Goal: Task Accomplishment & Management: Manage account settings

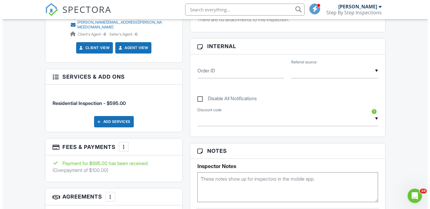
scroll to position [327, 0]
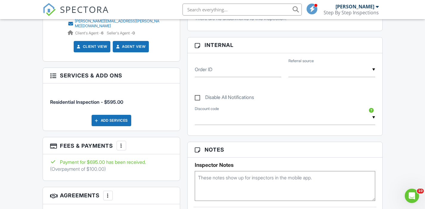
click at [124, 142] on div at bounding box center [122, 145] width 6 height 6
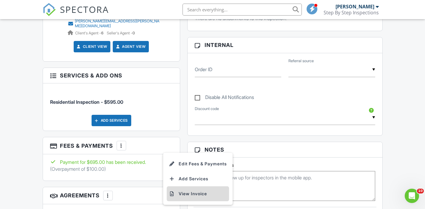
click at [186, 193] on li "View Invoice" at bounding box center [198, 193] width 62 height 15
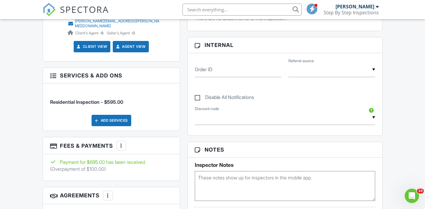
click at [124, 144] on div at bounding box center [122, 145] width 6 height 6
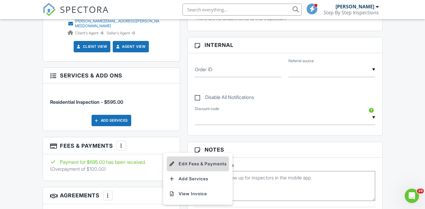
click at [197, 163] on li "Edit Fees & Payments" at bounding box center [198, 163] width 62 height 15
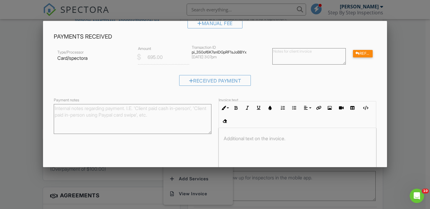
scroll to position [75, 0]
click at [360, 54] on div "Refund" at bounding box center [363, 53] width 20 height 7
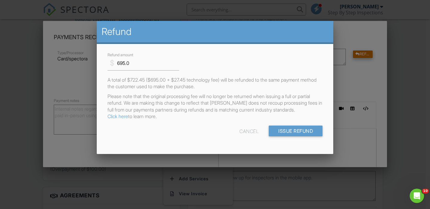
scroll to position [0, 0]
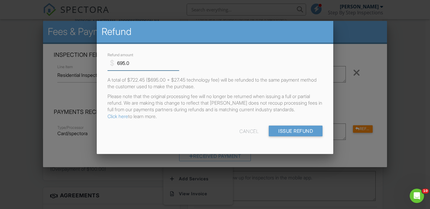
drag, startPoint x: 146, startPoint y: 65, endPoint x: 109, endPoint y: 68, distance: 36.5
click at [109, 68] on input "695.0" at bounding box center [143, 63] width 72 height 15
drag, startPoint x: 141, startPoint y: 62, endPoint x: 103, endPoint y: 65, distance: 37.7
click at [103, 65] on div "$ Refund amount 695.0 A total of $722.45 ($695.00 + $27.45 technology fee) will…" at bounding box center [215, 99] width 236 height 110
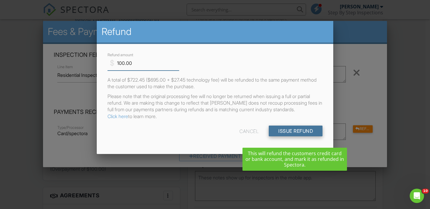
type input "100.00"
click at [302, 136] on input "Issue Refund" at bounding box center [296, 130] width 54 height 11
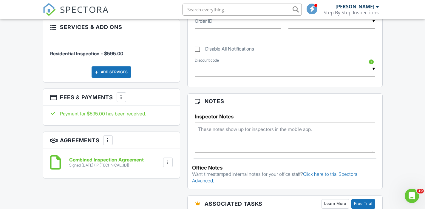
scroll to position [387, 0]
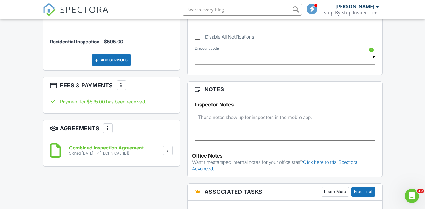
click at [124, 82] on div at bounding box center [122, 85] width 6 height 6
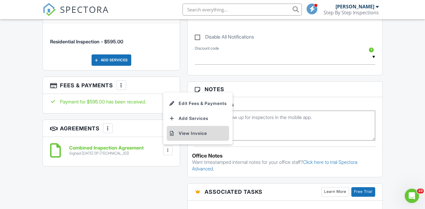
click at [186, 130] on li "View Invoice" at bounding box center [198, 133] width 62 height 15
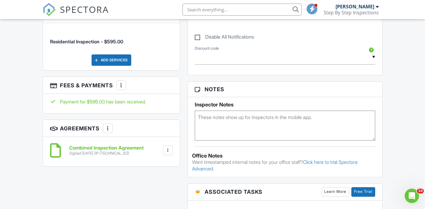
click at [124, 82] on div at bounding box center [122, 85] width 6 height 6
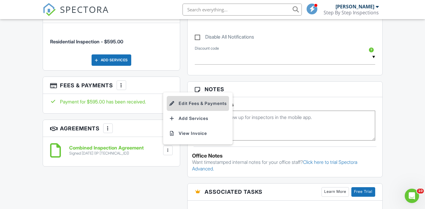
click at [200, 104] on li "Edit Fees & Payments" at bounding box center [198, 103] width 62 height 15
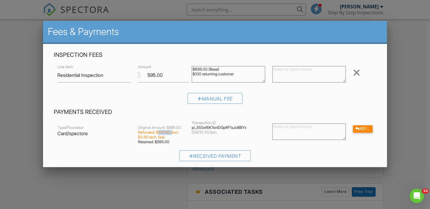
drag, startPoint x: 172, startPoint y: 131, endPoint x: 158, endPoint y: 131, distance: 14.3
click at [158, 131] on div "Refunded: $103.95 (incl. $3.95 tech. fee)" at bounding box center [161, 135] width 47 height 10
click at [162, 133] on div "Refunded: $103.95 (incl. $3.95 tech. fee)" at bounding box center [161, 135] width 47 height 10
click at [166, 135] on div "Refunded: $103.95 (incl. $3.95 tech. fee)" at bounding box center [161, 135] width 47 height 10
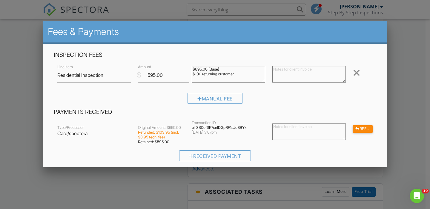
click at [166, 134] on div "Refunded: $103.95 (incl. $3.95 tech. fee)" at bounding box center [161, 135] width 47 height 10
copy div "103.95"
click at [399, 44] on div at bounding box center [215, 100] width 430 height 261
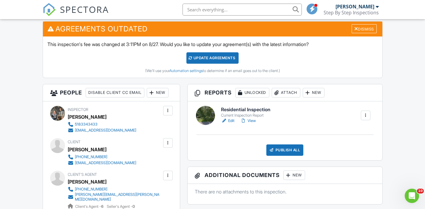
scroll to position [157, 0]
